Goal: Task Accomplishment & Management: Use online tool/utility

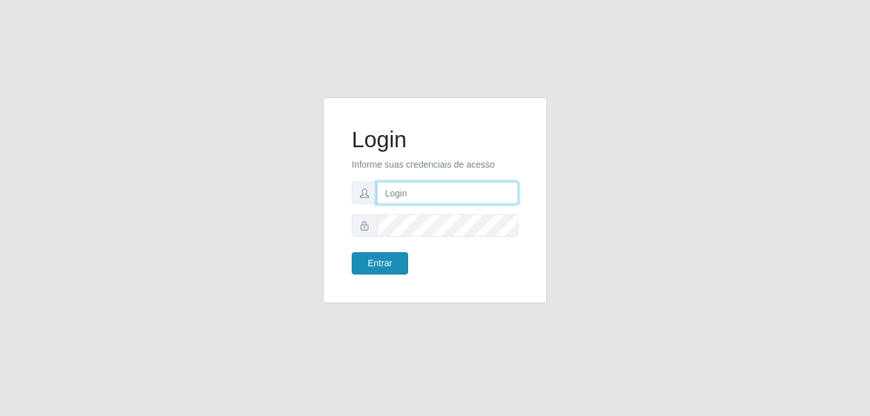
type input "Yohanna@bessa"
click at [359, 261] on button "Entrar" at bounding box center [380, 263] width 56 height 22
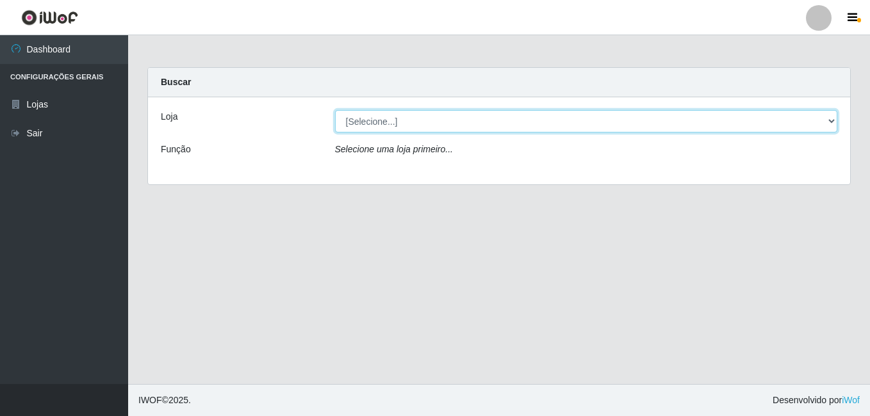
click at [397, 125] on select "[Selecione...] Bemais Supermercados - B9 Bessa" at bounding box center [586, 121] width 503 height 22
select select "410"
click at [335, 110] on select "[Selecione...] Bemais Supermercados - B9 Bessa" at bounding box center [586, 121] width 503 height 22
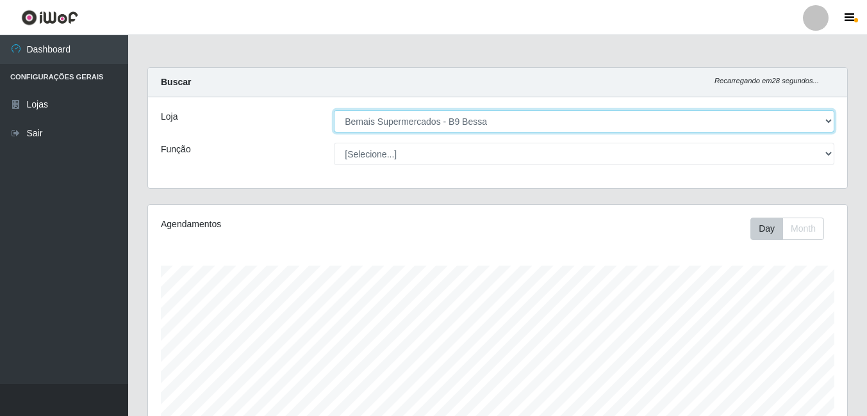
scroll to position [266, 699]
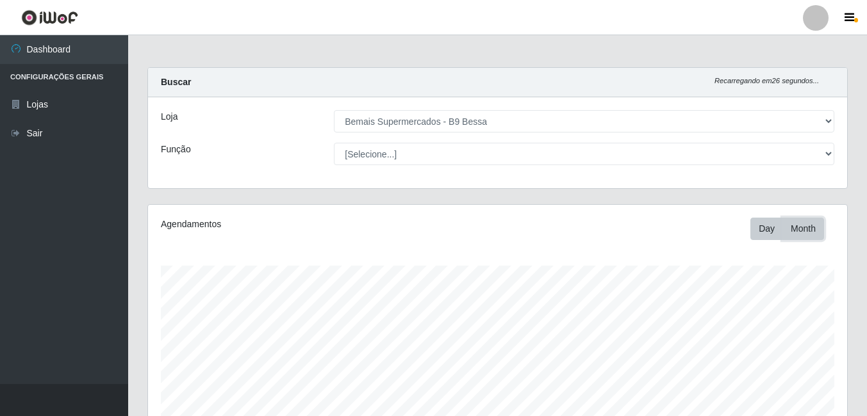
click at [799, 229] on button "Month" at bounding box center [803, 229] width 42 height 22
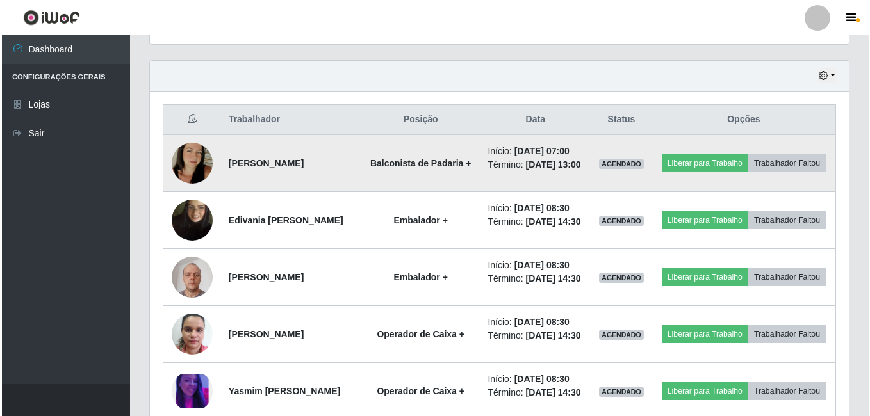
scroll to position [449, 0]
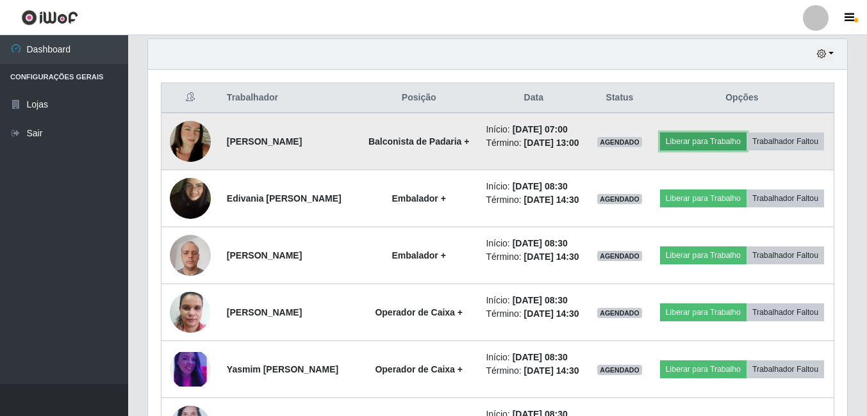
click at [746, 134] on button "Liberar para Trabalho" at bounding box center [703, 142] width 86 height 18
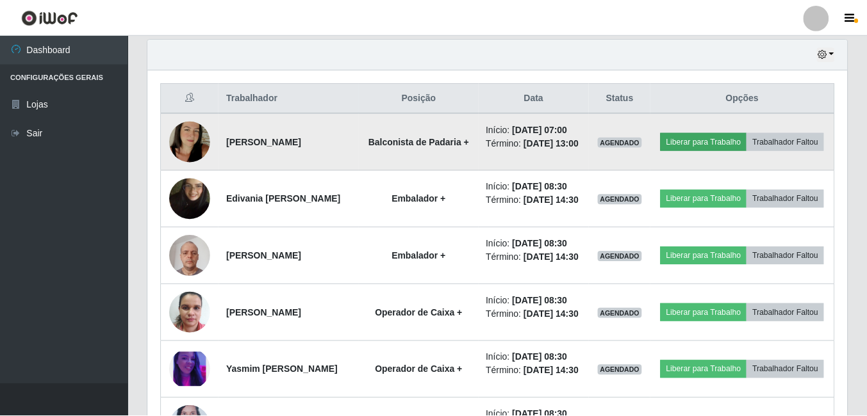
scroll to position [266, 693]
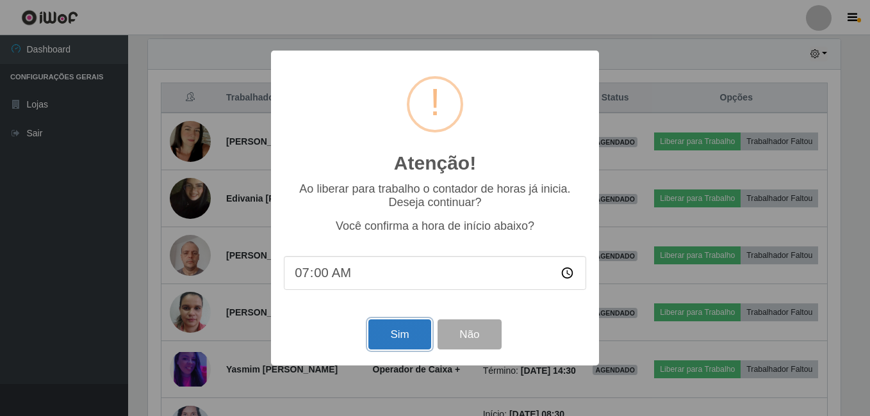
click at [377, 341] on button "Sim" at bounding box center [399, 335] width 62 height 30
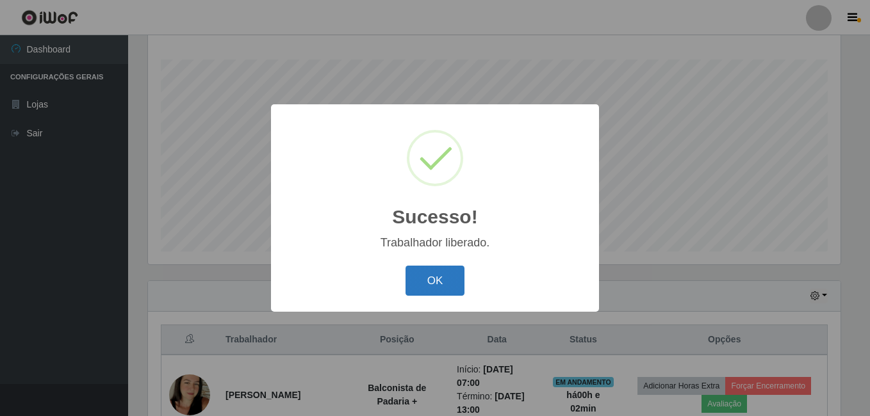
click at [454, 271] on button "OK" at bounding box center [436, 281] width 60 height 30
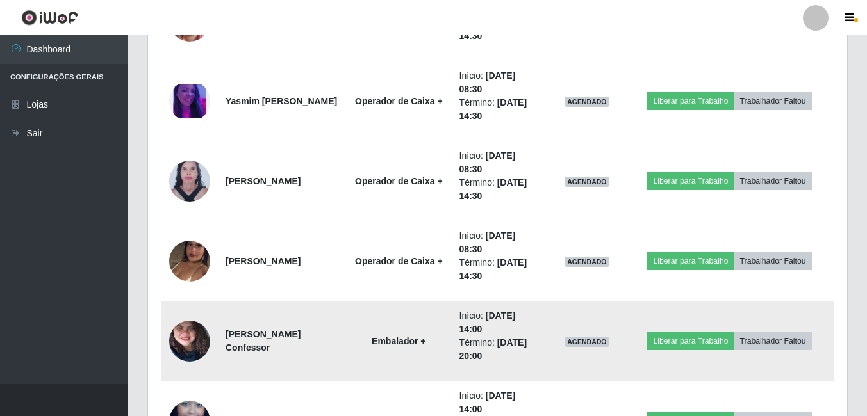
scroll to position [825, 0]
